Goal: Navigation & Orientation: Find specific page/section

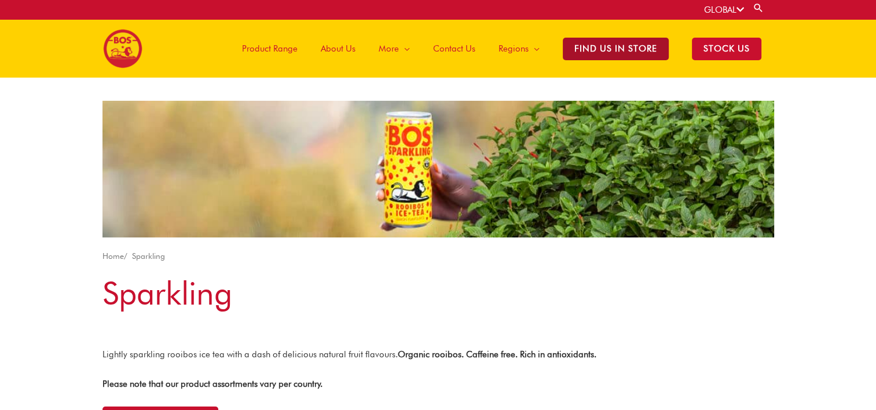
drag, startPoint x: 0, startPoint y: 0, endPoint x: 614, endPoint y: 43, distance: 615.8
click at [614, 43] on span "Find Us in Store" at bounding box center [616, 49] width 106 height 23
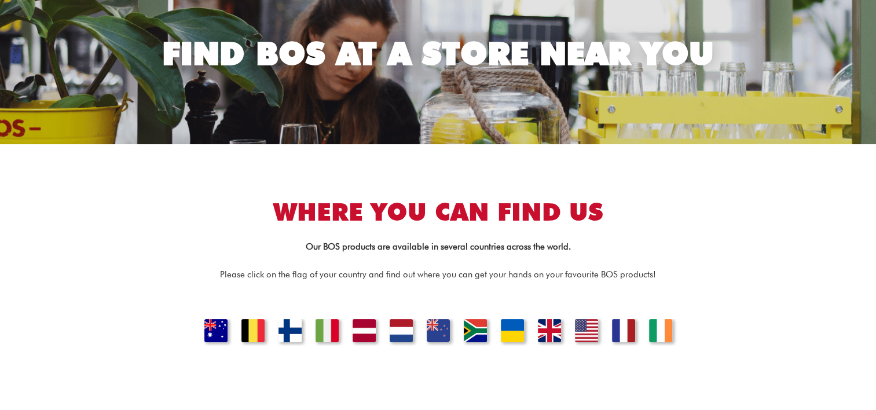
scroll to position [116, 0]
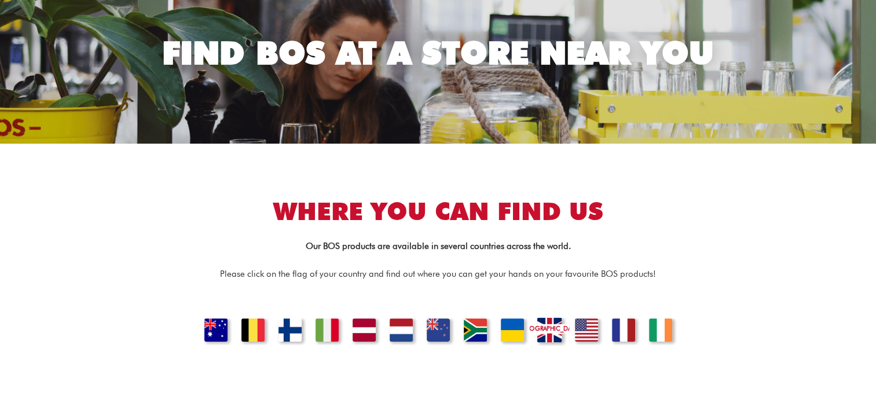
click at [553, 329] on link "[GEOGRAPHIC_DATA]" at bounding box center [548, 331] width 39 height 28
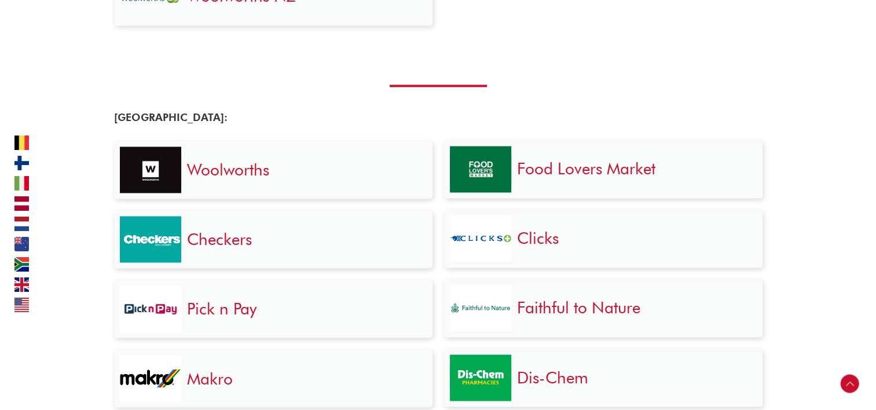
scroll to position [2403, 0]
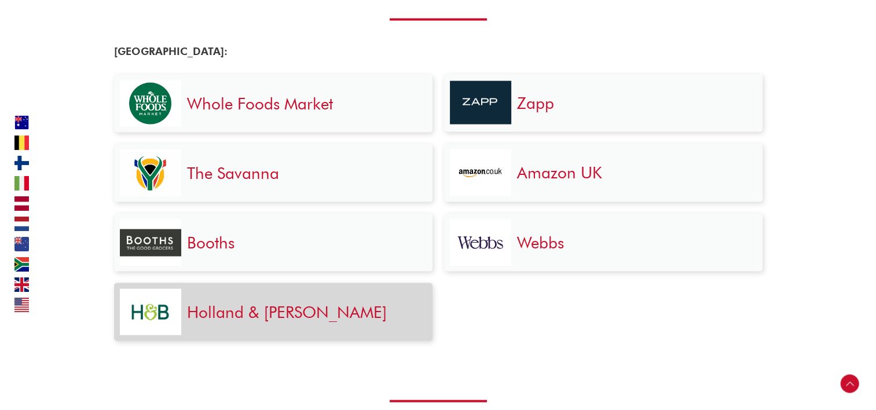
click at [236, 310] on link "Holland & [PERSON_NAME]" at bounding box center [287, 312] width 200 height 20
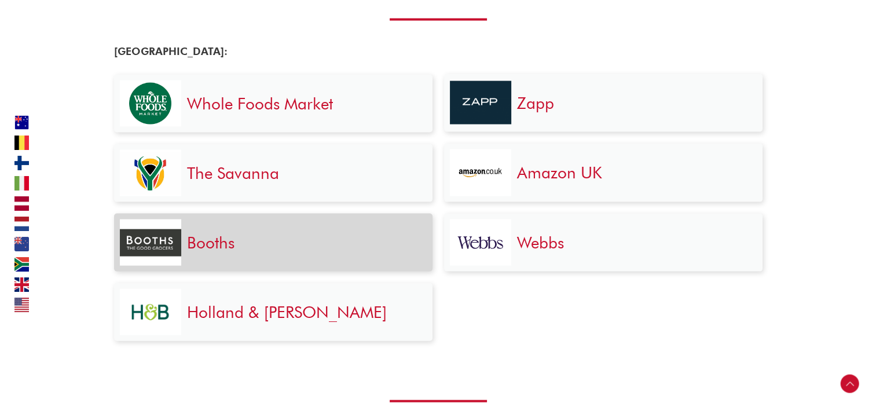
click at [198, 237] on link "Booths" at bounding box center [210, 243] width 47 height 20
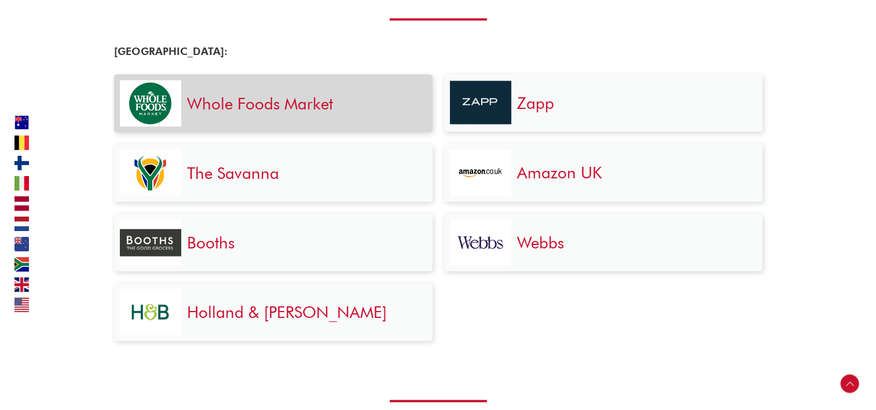
click at [274, 102] on link "Whole Foods Market" at bounding box center [260, 104] width 146 height 20
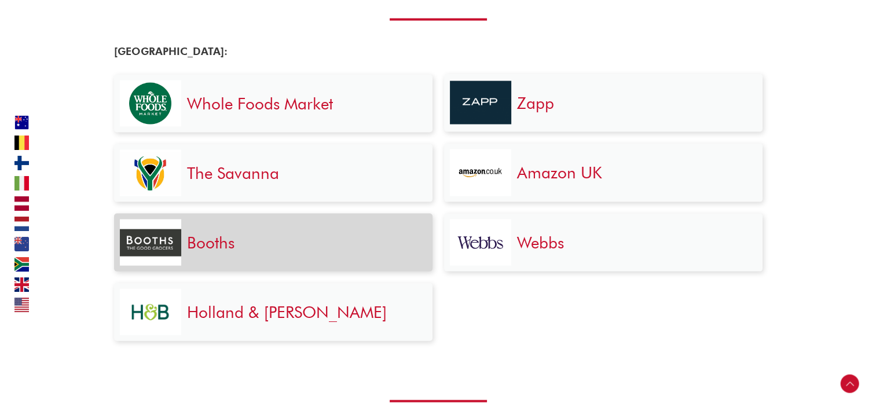
click at [217, 239] on link "Booths" at bounding box center [210, 243] width 47 height 20
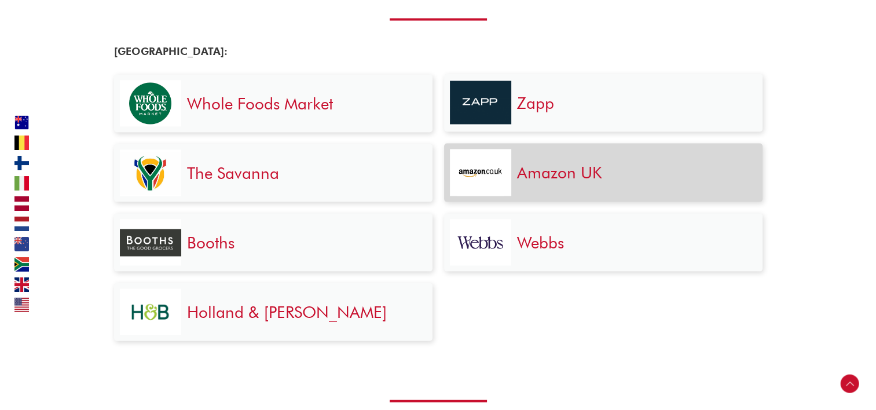
click at [549, 170] on link "Amazon UK" at bounding box center [559, 173] width 85 height 20
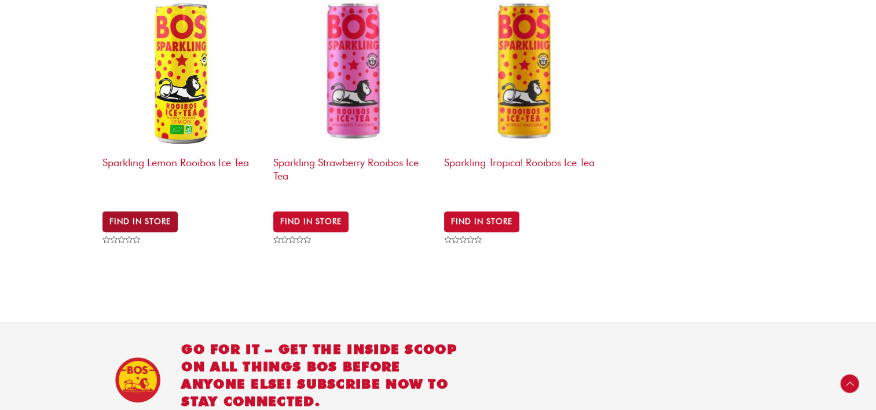
scroll to position [463, 0]
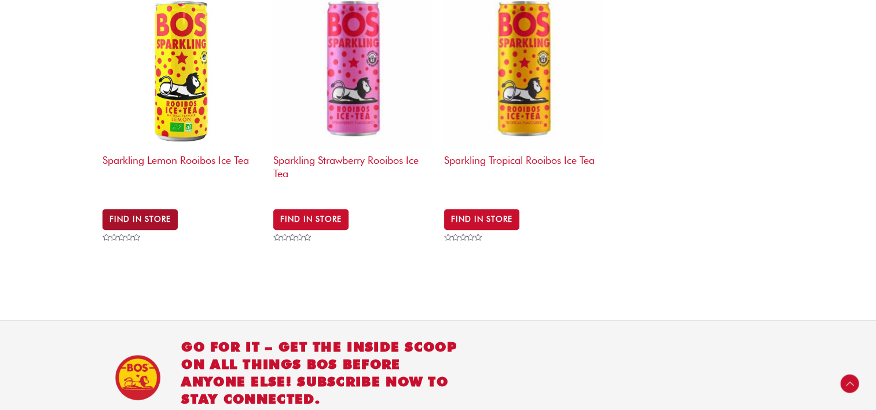
click at [153, 211] on link "Find in Store" at bounding box center [139, 219] width 75 height 21
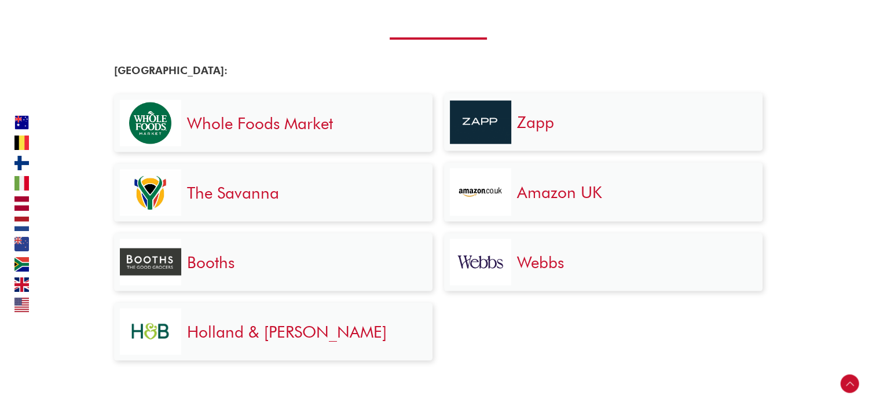
scroll to position [2374, 0]
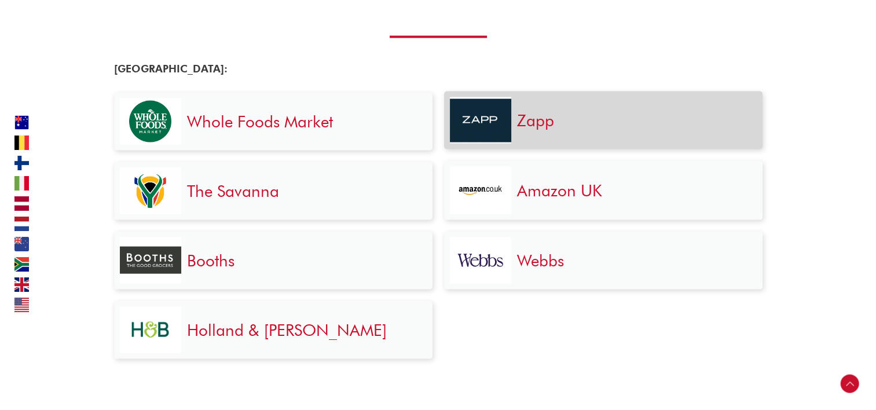
click at [538, 116] on link "Zapp" at bounding box center [535, 121] width 37 height 20
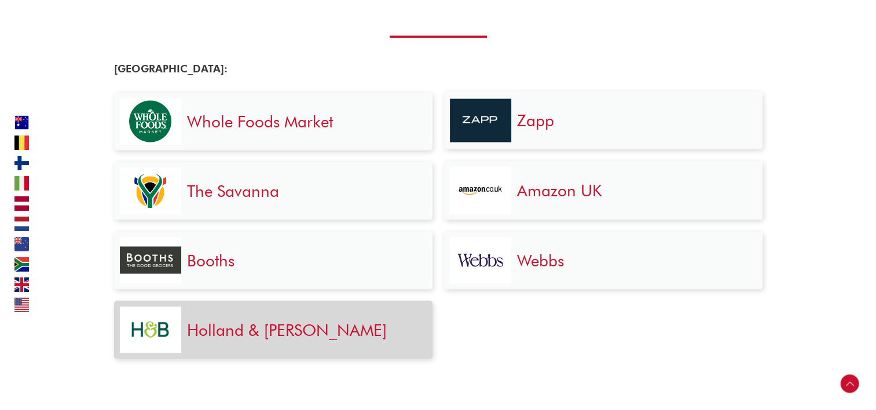
click at [208, 331] on link "Holland & [PERSON_NAME]" at bounding box center [287, 330] width 200 height 20
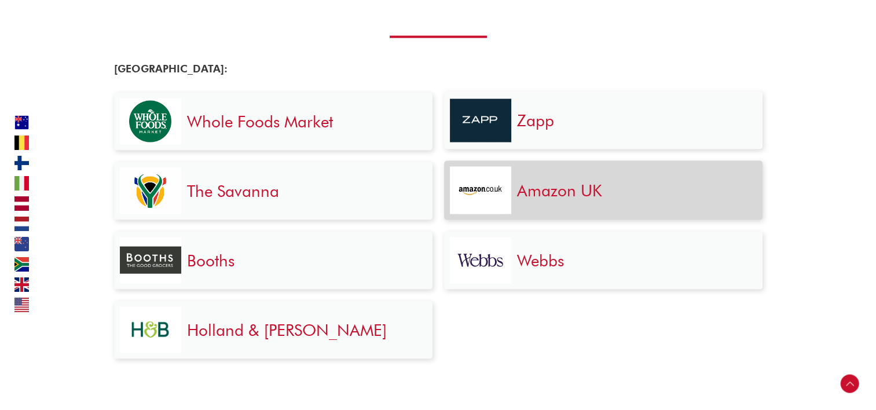
click at [559, 189] on link "Amazon UK" at bounding box center [559, 191] width 85 height 20
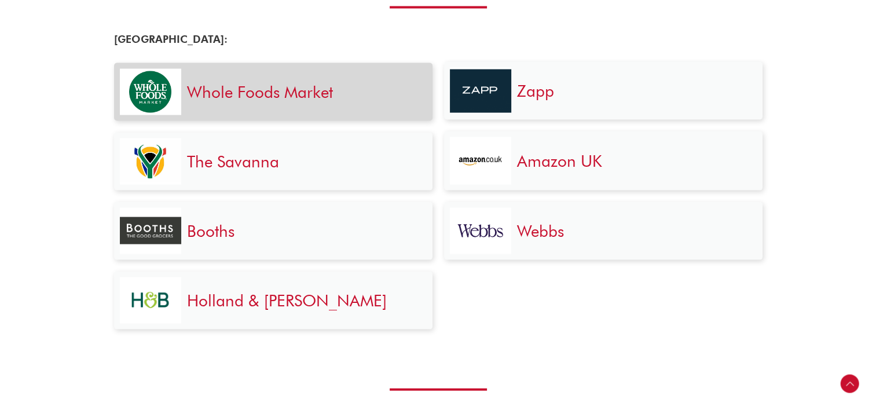
click at [245, 90] on link "Whole Foods Market" at bounding box center [260, 92] width 146 height 20
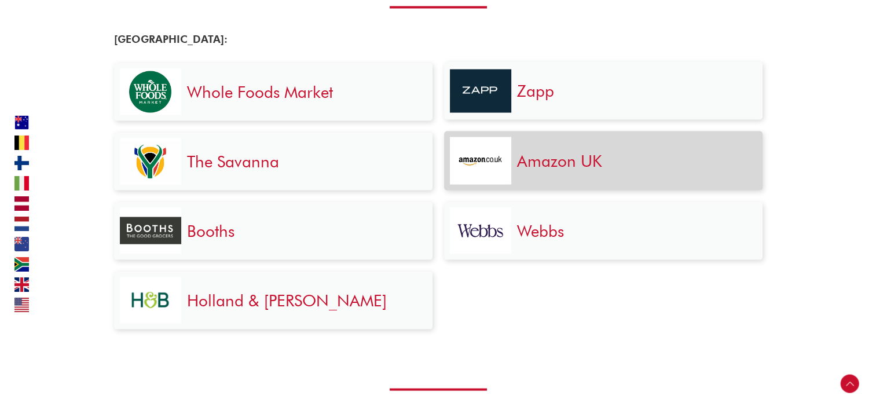
click at [531, 160] on link "Amazon UK" at bounding box center [559, 161] width 85 height 20
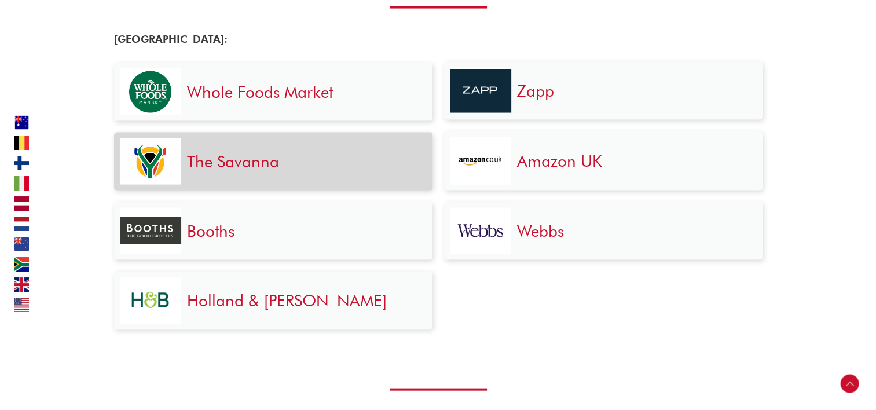
click at [197, 157] on link "The Savanna" at bounding box center [233, 162] width 92 height 20
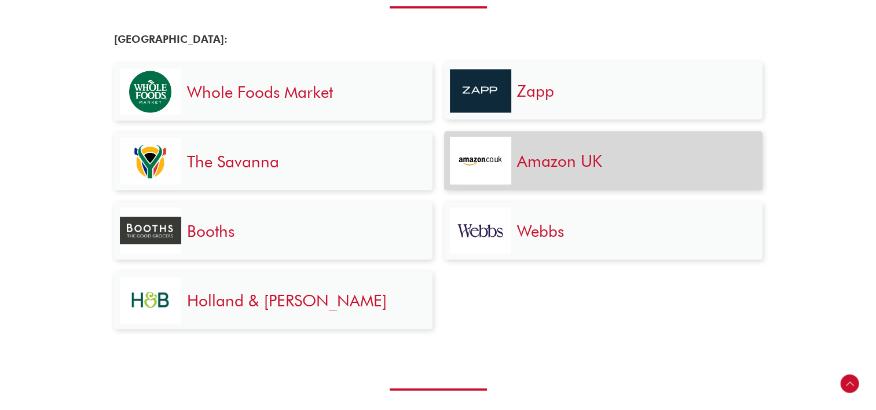
click at [535, 160] on link "Amazon UK" at bounding box center [559, 161] width 85 height 20
